Goal: Transaction & Acquisition: Purchase product/service

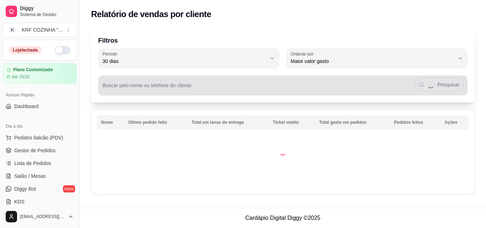
select select "30"
select select "HIGHEST_TOTAL_SPENT_WITH_ORDERS"
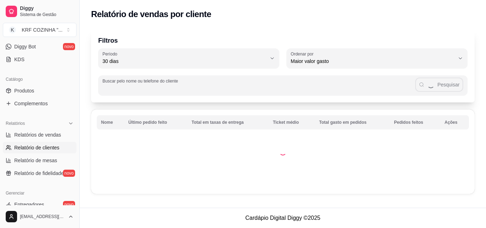
click at [245, 86] on input "Buscar pelo nome ou telefone do cliente" at bounding box center [258, 88] width 312 height 7
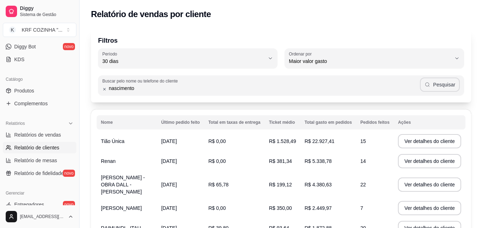
type input "nascimento"
click at [450, 84] on button "Pesquisar" at bounding box center [440, 84] width 40 height 14
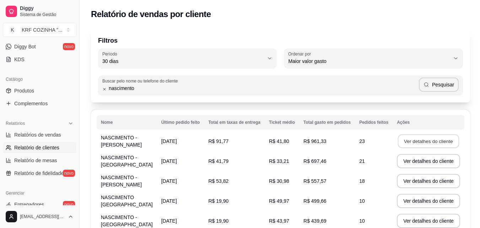
click at [434, 136] on button "Ver detalhes do cliente" at bounding box center [428, 141] width 61 height 14
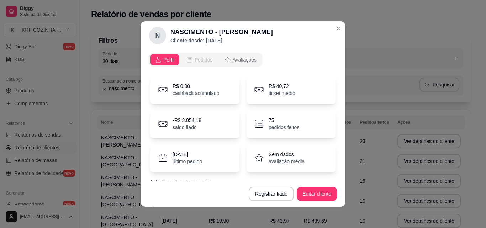
click at [205, 61] on span "Pedidos" at bounding box center [203, 59] width 18 height 7
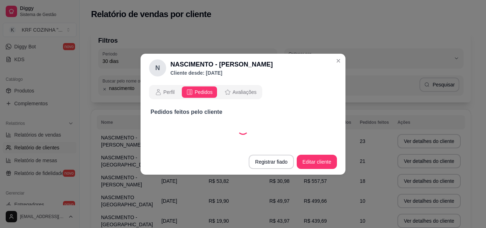
select select "30"
select select "ALL"
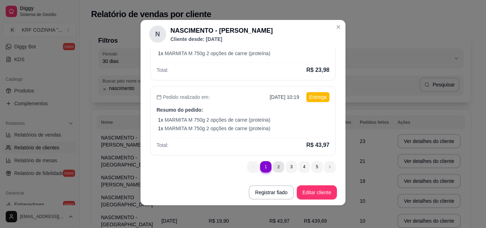
scroll to position [0, 0]
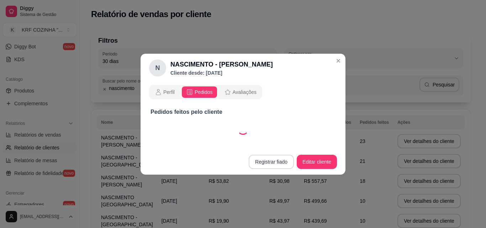
select select "30"
select select "ALL"
select select "30"
select select "ALL"
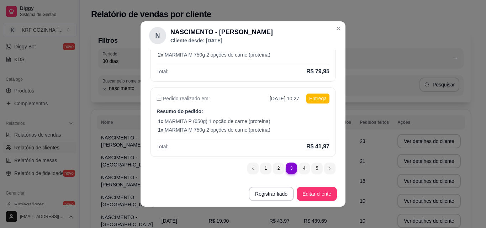
scroll to position [1, 0]
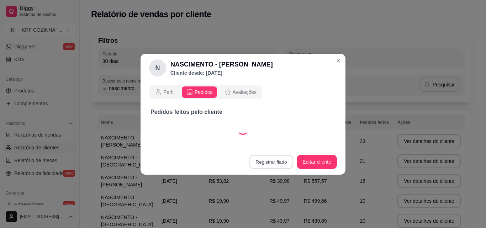
click at [272, 166] on button "Registrar fiado" at bounding box center [271, 162] width 44 height 14
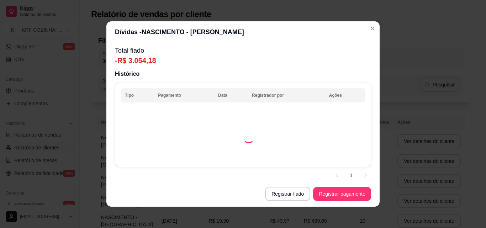
select select "30"
select select "ALL"
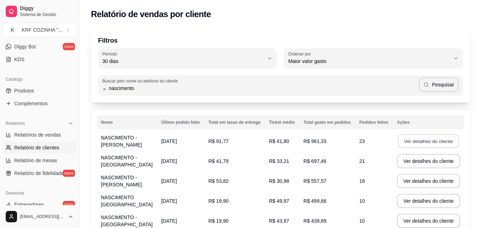
click at [430, 139] on button "Ver detalhes do cliente" at bounding box center [428, 141] width 61 height 14
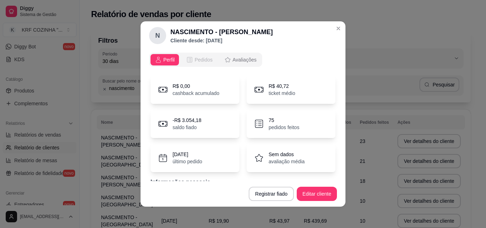
click at [196, 57] on span "Pedidos" at bounding box center [203, 59] width 18 height 7
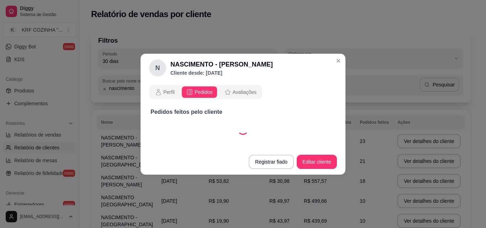
select select "30"
select select "ALL"
select select "30"
select select "ALL"
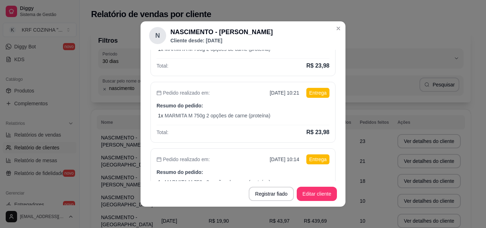
scroll to position [160, 0]
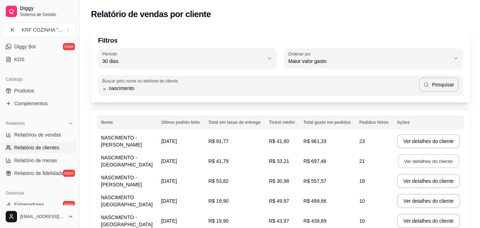
click at [411, 162] on button "Ver detalhes do cliente" at bounding box center [428, 161] width 61 height 14
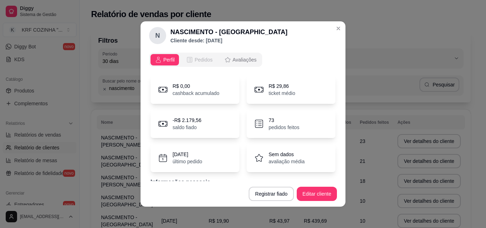
click at [195, 57] on span "Pedidos" at bounding box center [203, 59] width 18 height 7
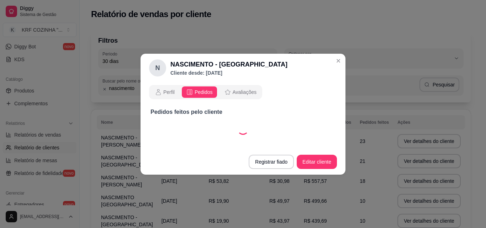
select select "30"
select select "ALL"
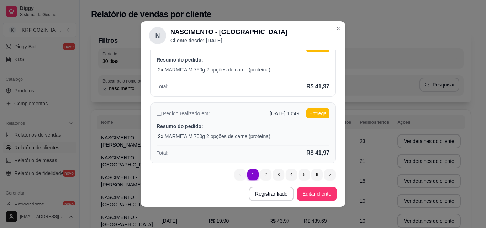
scroll to position [302, 0]
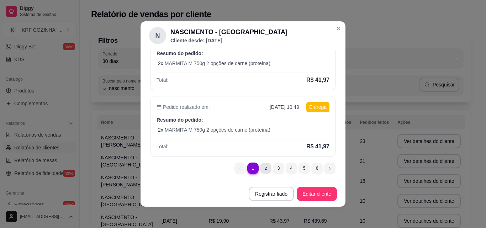
click at [260, 187] on button "Registrar fiado" at bounding box center [270, 194] width 45 height 14
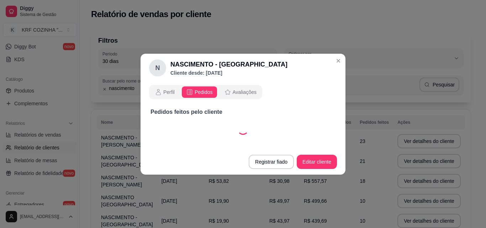
select select "30"
select select "ALL"
select select "30"
select select "ALL"
select select "30"
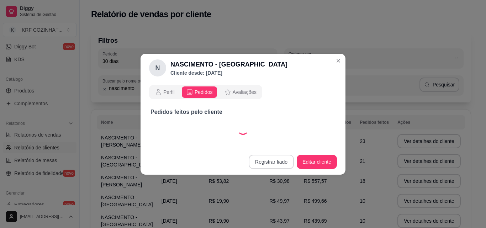
select select "ALL"
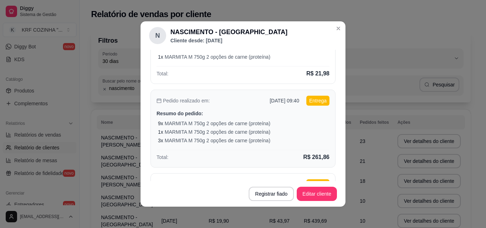
scroll to position [142, 0]
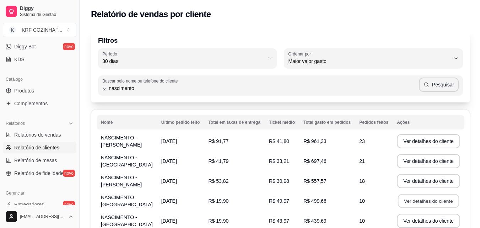
click at [421, 200] on button "Ver detalhes do cliente" at bounding box center [428, 201] width 61 height 14
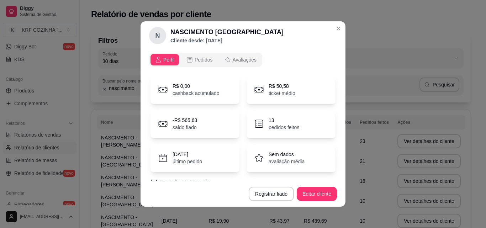
click at [167, 58] on span "Perfil" at bounding box center [168, 59] width 11 height 7
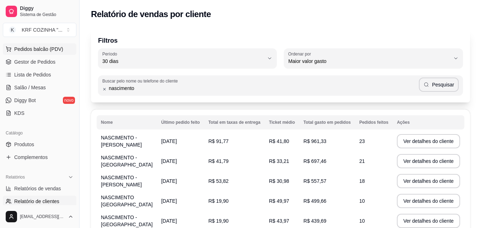
scroll to position [107, 0]
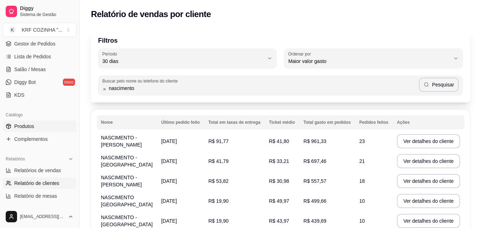
click at [40, 129] on link "Produtos" at bounding box center [40, 126] width 74 height 11
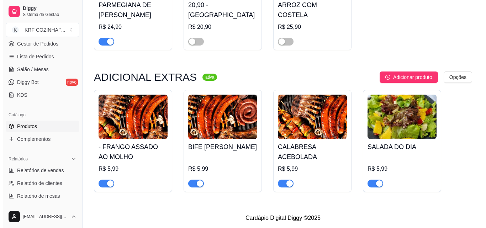
scroll to position [1487, 0]
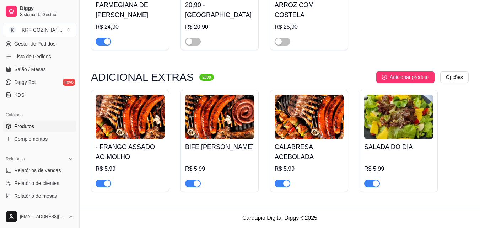
click at [279, 183] on span "button" at bounding box center [283, 184] width 16 height 8
drag, startPoint x: 205, startPoint y: 148, endPoint x: 205, endPoint y: 152, distance: 4.3
click at [205, 152] on h4 "BIFE [PERSON_NAME]" at bounding box center [219, 147] width 69 height 10
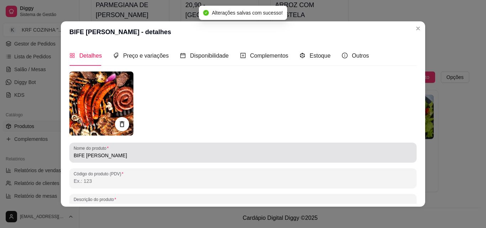
click at [148, 151] on div "BIFE [PERSON_NAME]" at bounding box center [243, 152] width 338 height 14
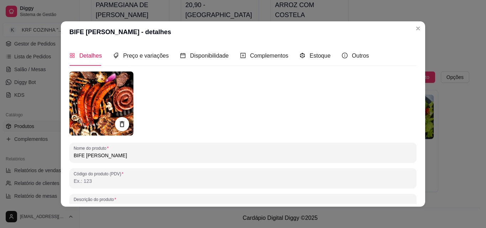
click at [137, 156] on input "BIFE [PERSON_NAME]" at bounding box center [243, 155] width 338 height 7
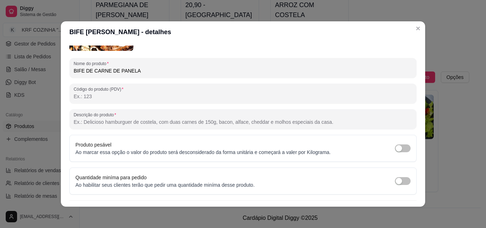
scroll to position [101, 0]
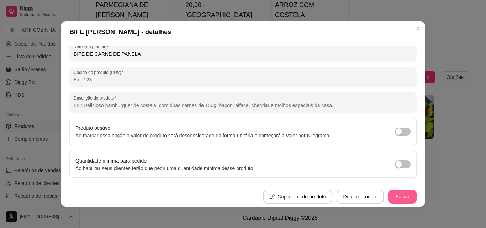
type input "BIFE DE CARNE DE PANELA"
click at [390, 196] on button "Salvar" at bounding box center [402, 197] width 28 height 14
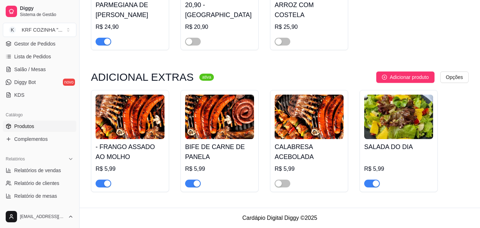
click at [145, 149] on h4 "- FRANGO ASSADO AO MOLHO" at bounding box center [130, 152] width 69 height 20
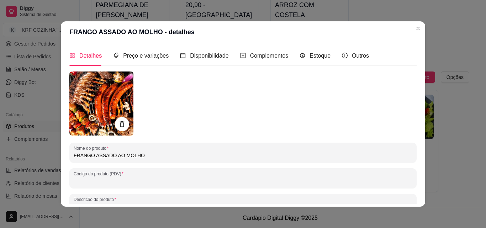
drag, startPoint x: 141, startPoint y: 153, endPoint x: 110, endPoint y: 159, distance: 31.5
click at [112, 157] on input "FRANGO ASSADO AO MOLHO" at bounding box center [243, 155] width 338 height 7
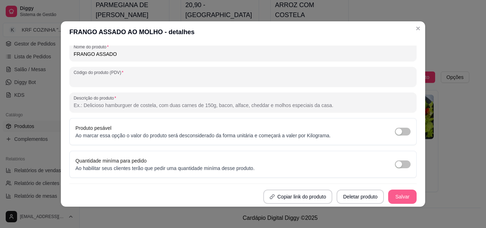
type input "FRANGO ASSADO"
click at [393, 192] on button "Salvar" at bounding box center [402, 197] width 28 height 14
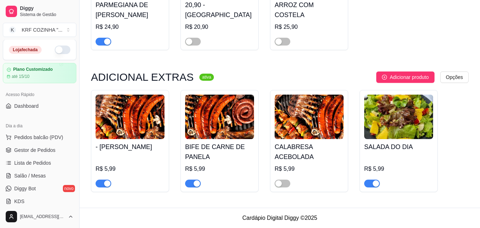
scroll to position [0, 0]
click at [34, 138] on span "Pedidos balcão (PDV)" at bounding box center [38, 137] width 49 height 7
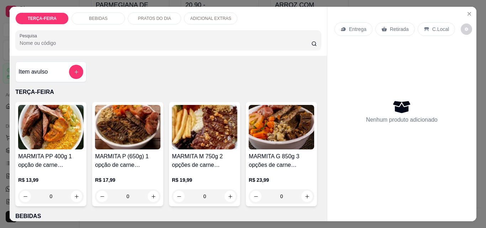
click at [185, 148] on div "MARMITA M 750g 2 opções de carne (proteína) R$ 19,99 0" at bounding box center [204, 154] width 71 height 104
click at [468, 8] on button "Close" at bounding box center [468, 13] width 11 height 11
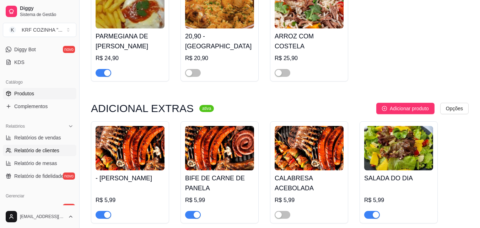
scroll to position [142, 0]
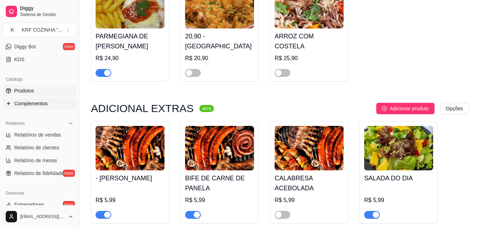
click at [36, 105] on span "Complementos" at bounding box center [30, 103] width 33 height 7
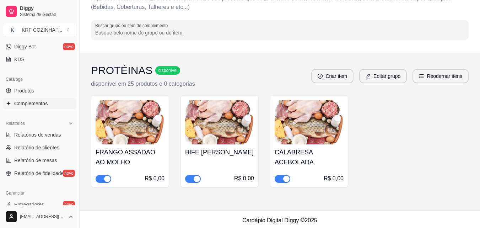
scroll to position [45, 0]
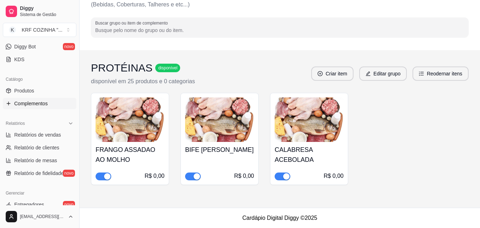
click at [137, 151] on h4 "FRANGO ASSADAO AO MOLHO" at bounding box center [130, 155] width 69 height 20
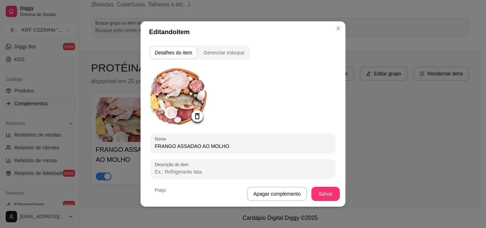
drag, startPoint x: 197, startPoint y: 144, endPoint x: 256, endPoint y: 159, distance: 61.0
click at [268, 150] on div "Nome FRANGO ASSADAO AO MOLHO" at bounding box center [242, 143] width 185 height 20
type input "[PERSON_NAME]"
click at [318, 189] on button "Salvar" at bounding box center [325, 194] width 28 height 14
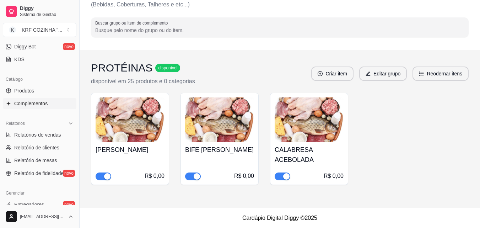
click at [232, 144] on div "BIFE [PERSON_NAME] R$ 0,00" at bounding box center [219, 161] width 69 height 38
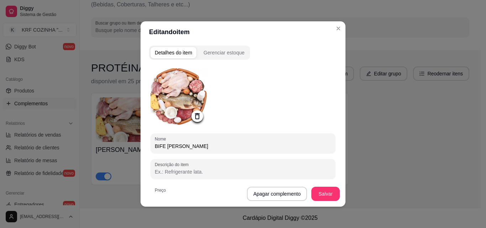
drag, startPoint x: 162, startPoint y: 146, endPoint x: 249, endPoint y: 148, distance: 86.8
click at [249, 148] on input "BIFE [PERSON_NAME]" at bounding box center [243, 146] width 176 height 7
type input "BIFE DE PANELA"
click at [320, 192] on button "Salvar" at bounding box center [325, 194] width 28 height 14
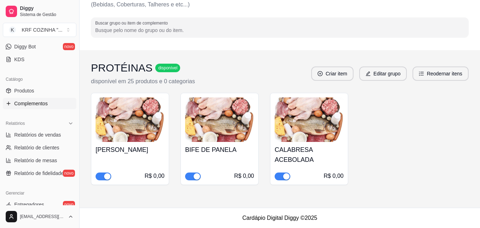
click at [283, 177] on div "button" at bounding box center [286, 176] width 6 height 6
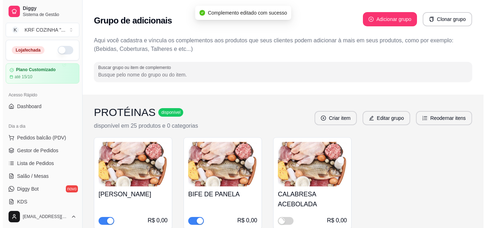
scroll to position [0, 0]
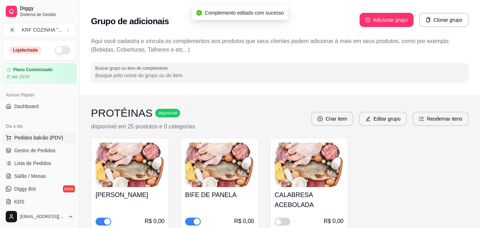
click at [29, 138] on span "Pedidos balcão (PDV)" at bounding box center [38, 137] width 49 height 7
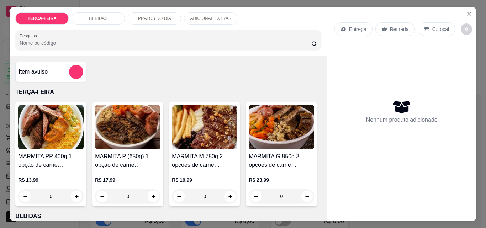
click at [213, 117] on img at bounding box center [204, 127] width 65 height 44
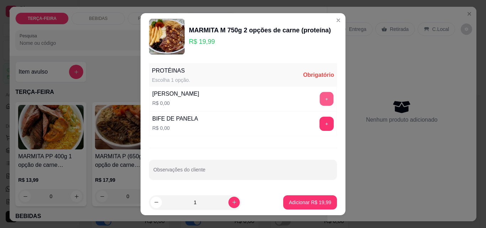
click at [321, 97] on button "+" at bounding box center [327, 99] width 14 height 14
click at [319, 124] on button "+" at bounding box center [326, 124] width 14 height 14
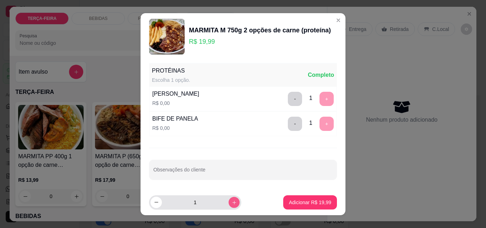
click at [231, 201] on icon "increase-product-quantity" at bounding box center [233, 201] width 5 height 5
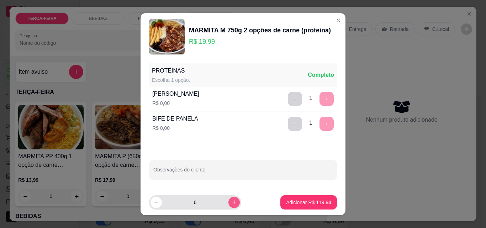
click at [231, 201] on icon "increase-product-quantity" at bounding box center [233, 201] width 5 height 5
click at [228, 199] on button "increase-product-quantity" at bounding box center [233, 202] width 11 height 11
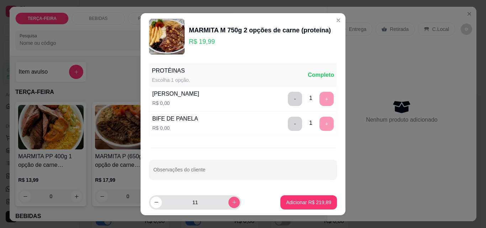
click at [231, 199] on icon "increase-product-quantity" at bounding box center [233, 201] width 5 height 5
click at [231, 200] on icon "increase-product-quantity" at bounding box center [233, 201] width 5 height 5
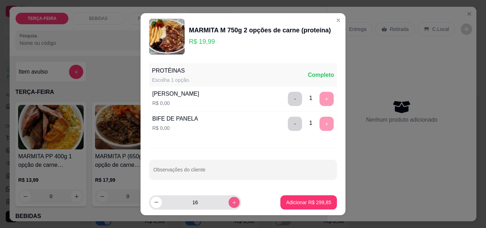
click at [231, 200] on icon "increase-product-quantity" at bounding box center [233, 201] width 5 height 5
click at [231, 201] on icon "increase-product-quantity" at bounding box center [233, 201] width 5 height 5
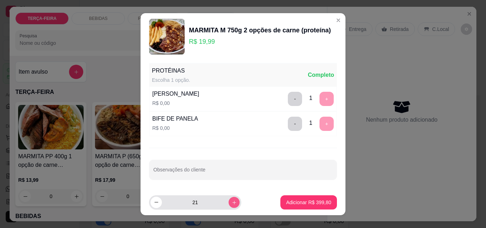
click at [231, 201] on icon "increase-product-quantity" at bounding box center [233, 201] width 5 height 5
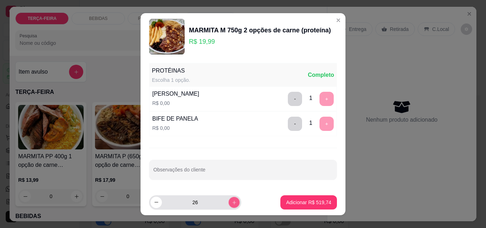
click at [231, 201] on icon "increase-product-quantity" at bounding box center [233, 201] width 5 height 5
click at [231, 200] on icon "increase-product-quantity" at bounding box center [233, 201] width 5 height 5
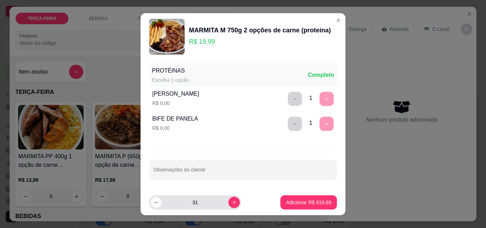
click at [154, 202] on icon "decrease-product-quantity" at bounding box center [156, 201] width 5 height 5
type input "30"
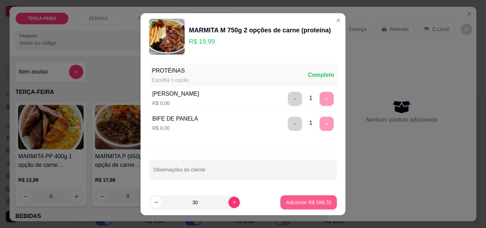
click at [312, 200] on p "Adicionar R$ 599,70" at bounding box center [308, 202] width 45 height 7
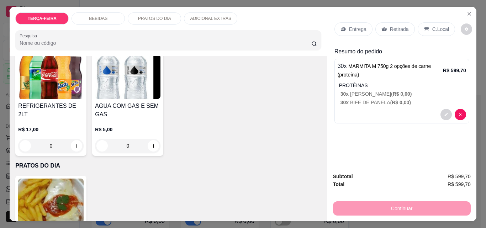
scroll to position [320, 0]
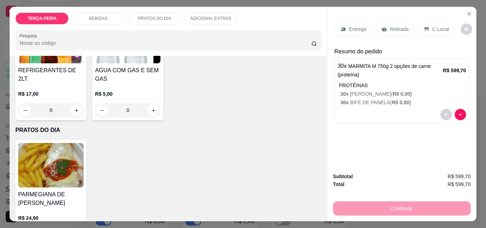
click at [84, 63] on img at bounding box center [50, 41] width 65 height 44
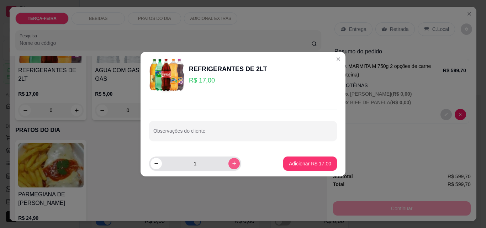
click at [231, 164] on icon "increase-product-quantity" at bounding box center [233, 163] width 5 height 5
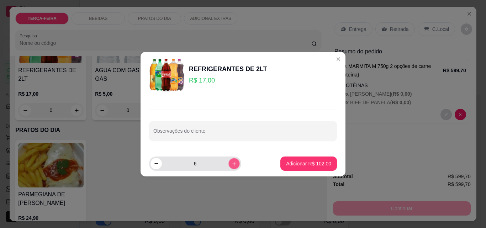
click at [231, 164] on icon "increase-product-quantity" at bounding box center [233, 163] width 5 height 5
click at [155, 166] on icon "decrease-product-quantity" at bounding box center [156, 163] width 5 height 5
type input "8"
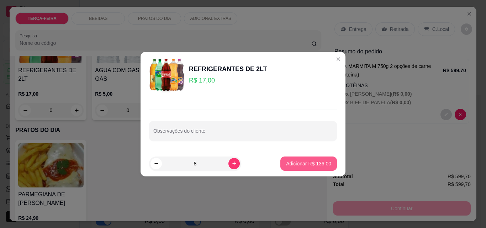
click at [309, 161] on p "Adicionar R$ 136,00" at bounding box center [308, 163] width 45 height 7
type input "8"
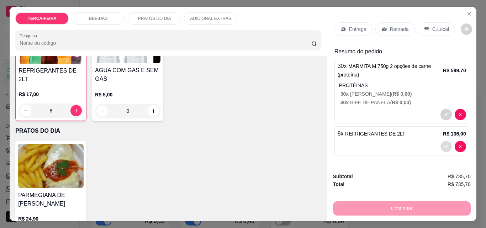
click at [444, 144] on icon "decrease-product-quantity" at bounding box center [446, 146] width 4 height 4
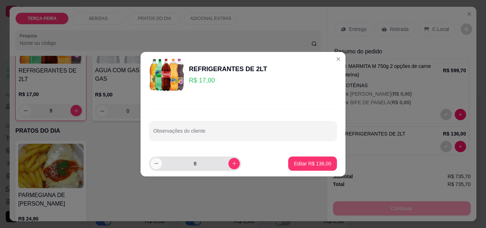
click at [155, 160] on button "decrease-product-quantity" at bounding box center [155, 163] width 11 height 11
type input "7"
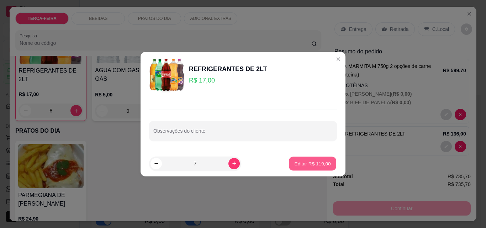
click at [315, 161] on p "Editar R$ 119,00" at bounding box center [312, 163] width 36 height 7
type input "7"
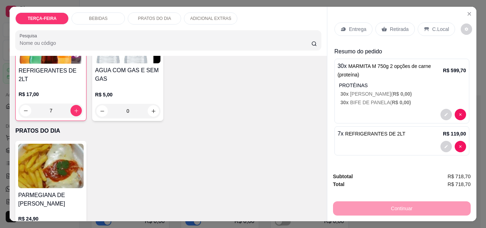
click at [349, 27] on p "Entrega" at bounding box center [357, 29] width 17 height 7
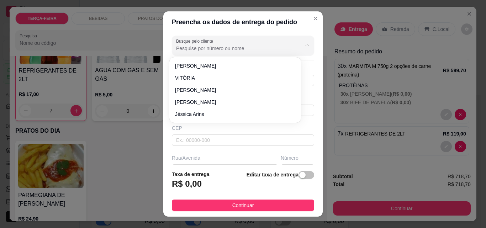
click at [228, 49] on input "Busque pelo cliente" at bounding box center [233, 48] width 114 height 7
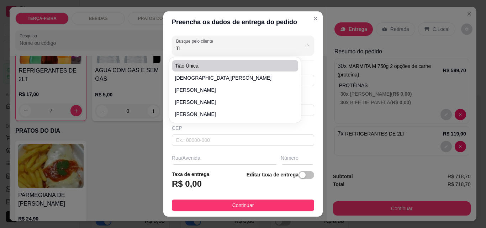
click at [195, 65] on span "Tião Única" at bounding box center [231, 65] width 113 height 7
type input "Tião Única"
type input "11999963009"
type input "Tião Única"
type input "marejada"
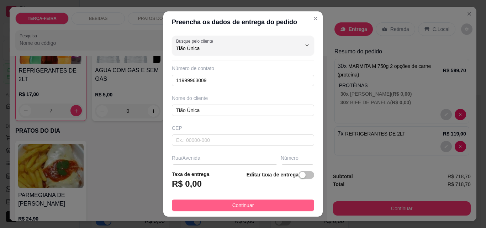
type input "Tião Única"
click at [250, 208] on button "Continuar" at bounding box center [243, 204] width 142 height 11
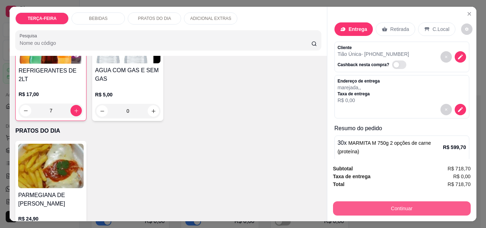
click at [402, 204] on button "Continuar" at bounding box center [402, 208] width 138 height 14
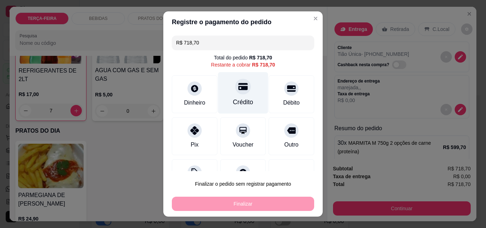
click at [242, 93] on div "Crédito" at bounding box center [243, 93] width 50 height 42
type input "R$ 0,00"
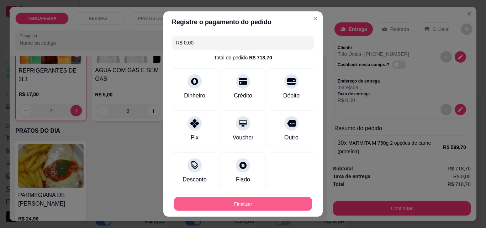
click at [256, 201] on button "Finalizar" at bounding box center [243, 204] width 138 height 14
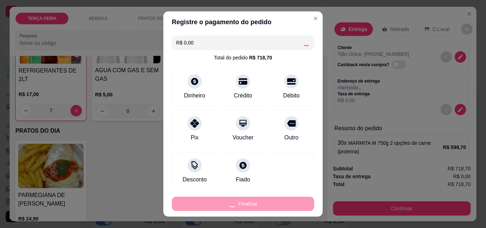
type input "0"
type input "-R$ 718,70"
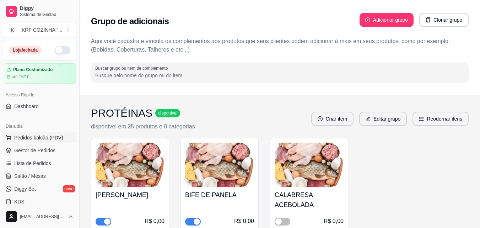
click at [28, 139] on span "Pedidos balcão (PDV)" at bounding box center [38, 137] width 49 height 7
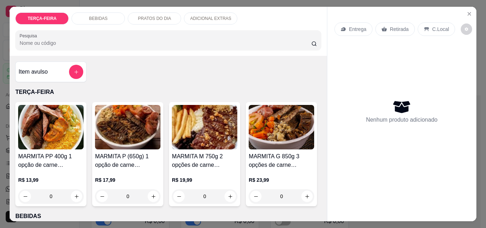
click at [200, 139] on img at bounding box center [204, 127] width 65 height 44
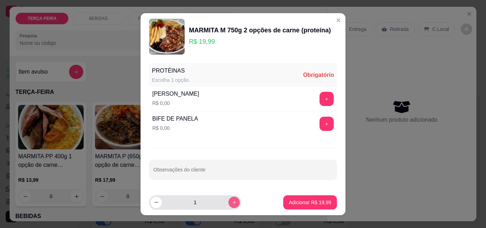
click at [231, 204] on icon "increase-product-quantity" at bounding box center [233, 201] width 5 height 5
click at [232, 202] on icon "increase-product-quantity" at bounding box center [234, 202] width 4 height 4
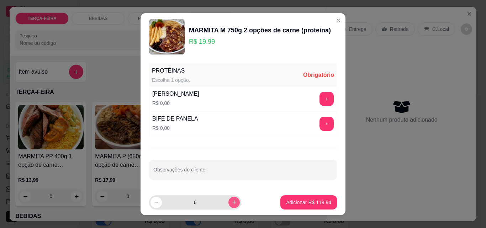
click at [232, 202] on icon "increase-product-quantity" at bounding box center [234, 202] width 4 height 4
click at [231, 202] on icon "increase-product-quantity" at bounding box center [233, 201] width 5 height 5
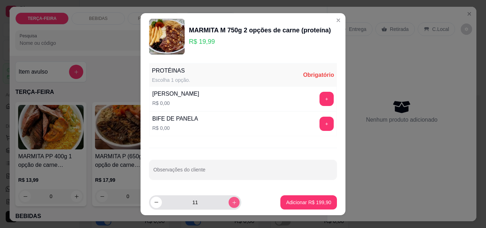
click at [231, 202] on icon "increase-product-quantity" at bounding box center [233, 201] width 5 height 5
click at [231, 203] on icon "increase-product-quantity" at bounding box center [233, 201] width 5 height 5
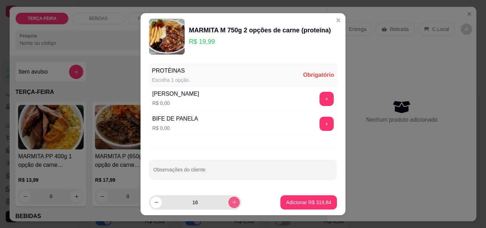
click at [231, 203] on icon "increase-product-quantity" at bounding box center [233, 201] width 5 height 5
type input "17"
click at [319, 97] on button "+" at bounding box center [326, 99] width 14 height 14
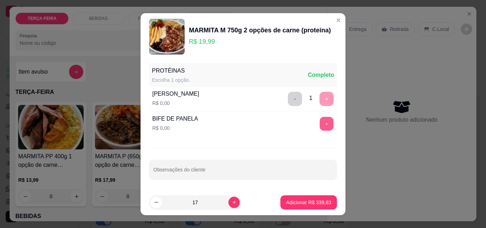
click at [320, 126] on button "+" at bounding box center [327, 124] width 14 height 14
click at [314, 199] on p "Adicionar R$ 339,83" at bounding box center [308, 202] width 45 height 7
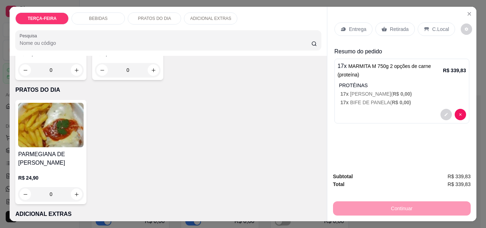
scroll to position [391, 0]
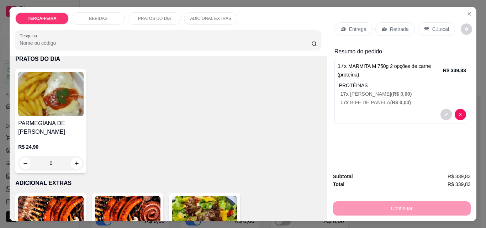
click at [84, 12] on div "REFRIGERANTES DE 2LT" at bounding box center [50, 3] width 65 height 17
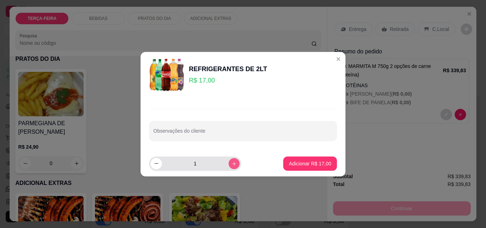
click at [232, 164] on icon "increase-product-quantity" at bounding box center [234, 163] width 4 height 4
type input "4"
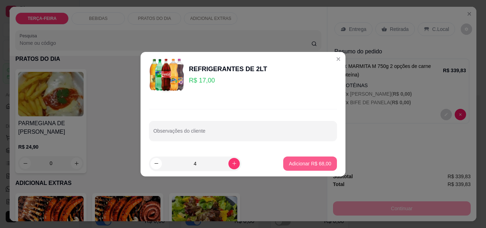
click at [290, 163] on p "Adicionar R$ 68,00" at bounding box center [310, 163] width 42 height 7
type input "4"
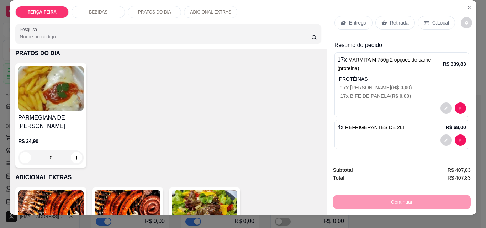
scroll to position [0, 0]
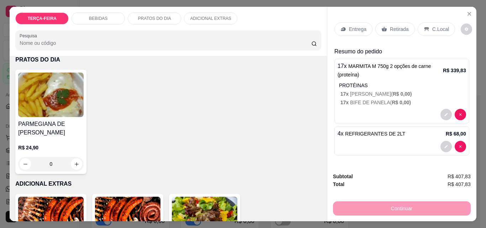
click at [349, 28] on p "Entrega" at bounding box center [357, 29] width 17 height 7
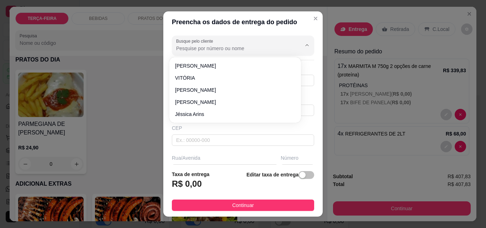
click at [223, 48] on input "Busque pelo cliente" at bounding box center [233, 48] width 114 height 7
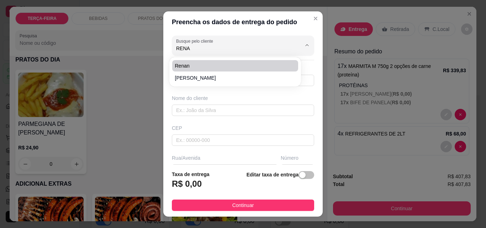
click at [201, 63] on span "Renan" at bounding box center [231, 65] width 113 height 7
type input "Renan"
type input "14981711349"
type input "Renan"
type input "Marejada"
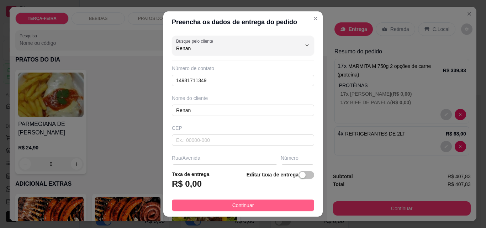
type input "Renan"
click at [261, 205] on button "Continuar" at bounding box center [243, 204] width 142 height 11
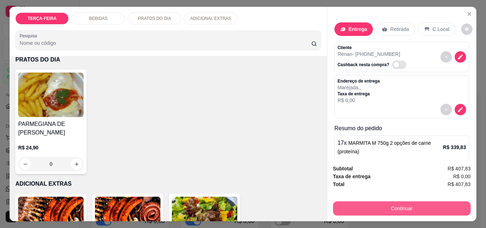
click at [415, 208] on button "Continuar" at bounding box center [402, 208] width 138 height 14
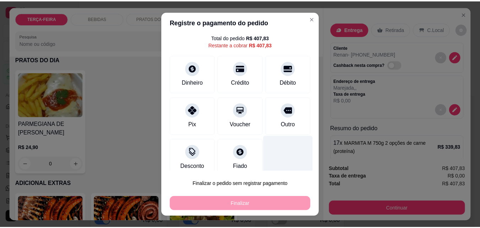
scroll to position [29, 0]
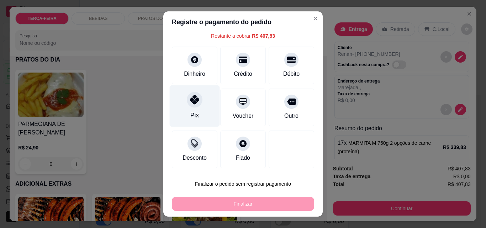
drag, startPoint x: 189, startPoint y: 102, endPoint x: 192, endPoint y: 112, distance: 10.6
click at [190, 103] on icon at bounding box center [194, 99] width 9 height 9
type input "R$ 0,00"
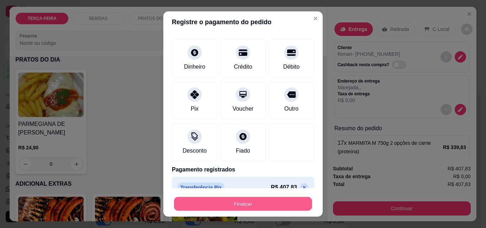
click at [236, 204] on button "Finalizar" at bounding box center [243, 204] width 138 height 14
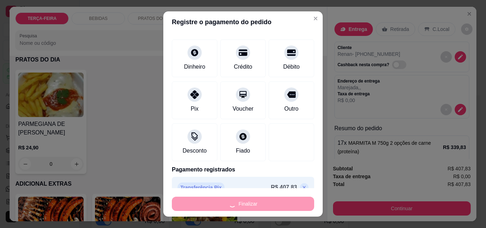
type input "0"
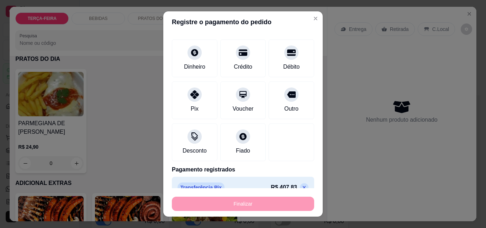
type input "-R$ 407,83"
